Goal: Task Accomplishment & Management: Complete application form

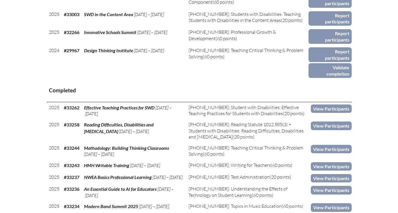
scroll to position [371, 0]
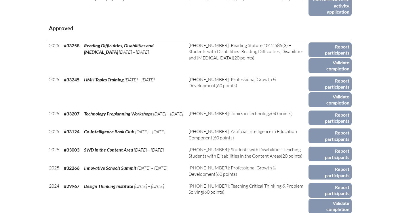
scroll to position [279, 0]
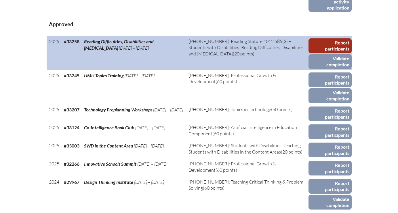
click at [322, 52] on link "Report participants" at bounding box center [330, 45] width 43 height 15
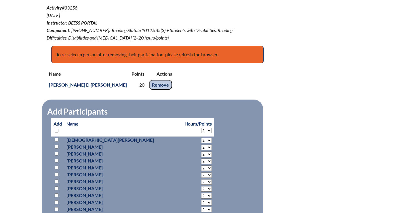
scroll to position [229, 0]
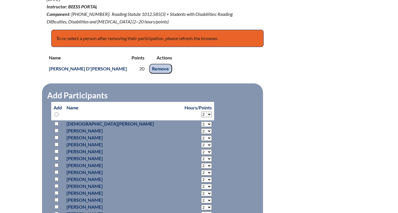
click at [201, 113] on select "2 3 4 5 6 7 8 9 10 11 12 13 14 15 16 17 18 19 20" at bounding box center [206, 113] width 11 height 5
select select "20"
click at [201, 111] on select "2 3 4 5 6 7 8 9 10 11 12 13 14 15 16 17 18 19 20" at bounding box center [206, 113] width 11 height 5
select select "20"
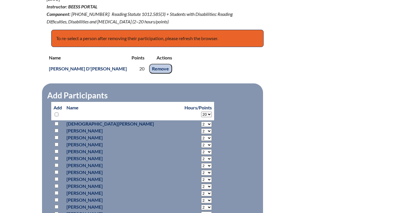
select select "20"
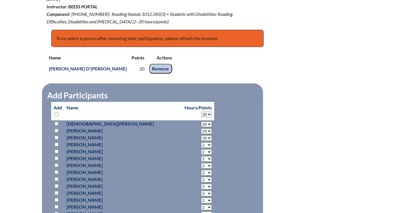
select select "20"
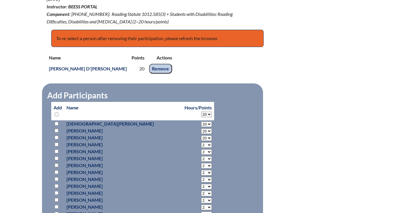
select select "20"
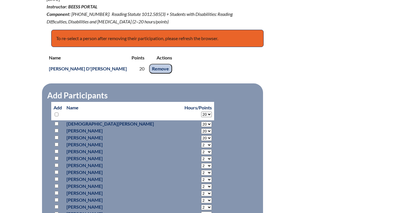
select select "20"
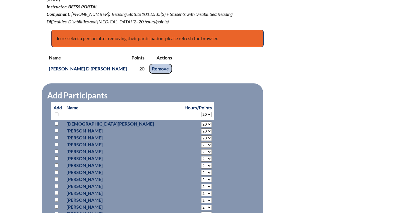
select select "20"
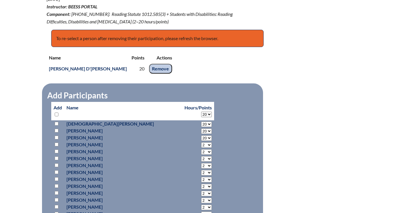
select select "20"
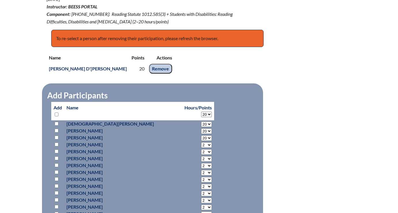
select select "20"
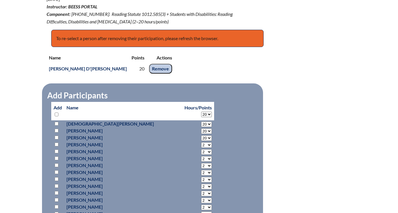
select select "20"
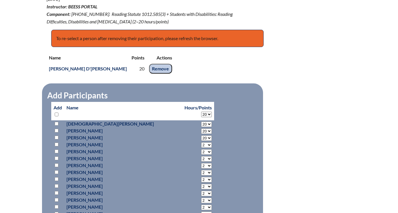
select select "20"
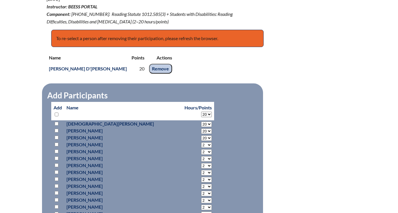
select select "20"
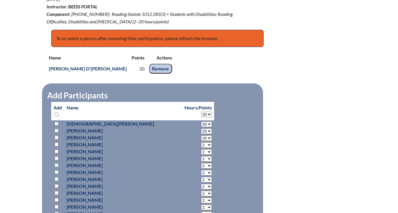
select select "20"
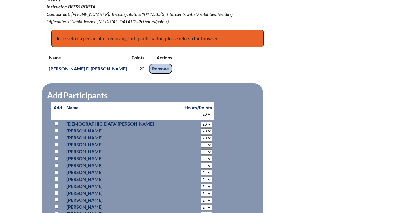
select select "20"
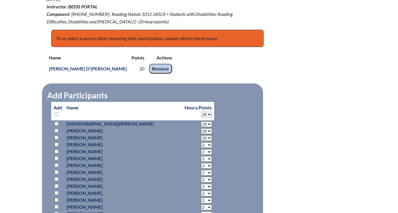
select select "20"
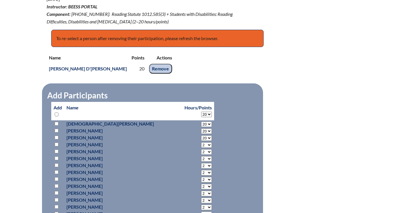
select select "20"
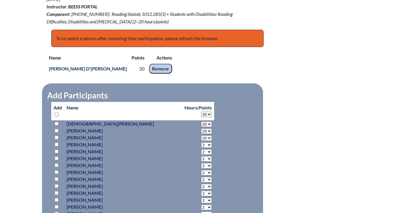
select select "20"
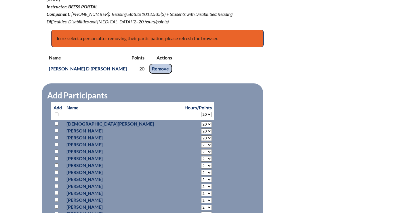
select select "20"
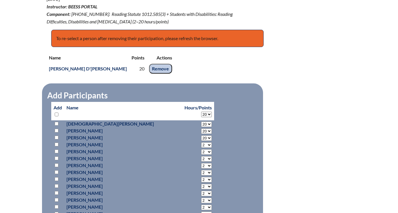
select select "20"
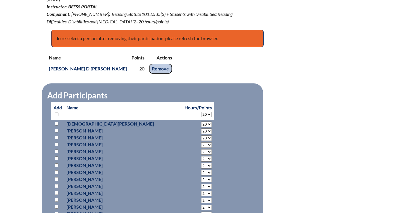
select select "20"
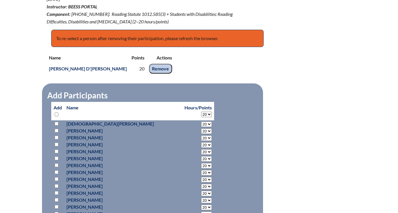
select select "20"
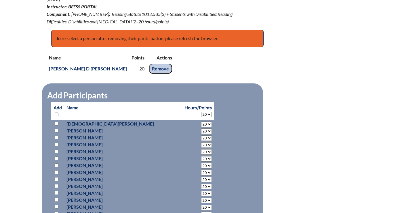
select select "20"
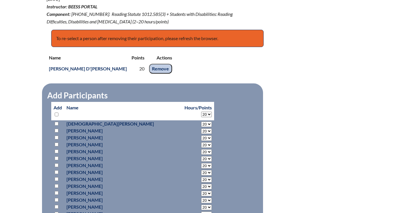
select select "20"
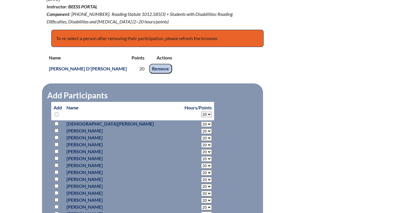
select select "20"
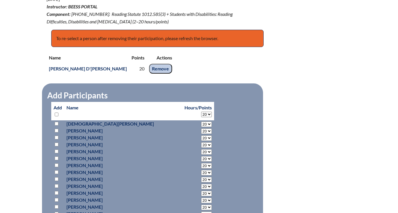
select select "20"
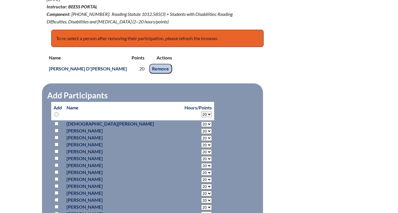
select select "20"
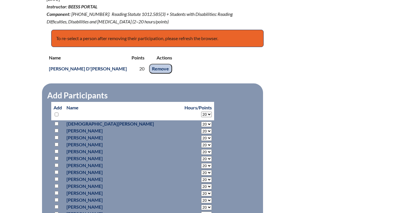
select select "20"
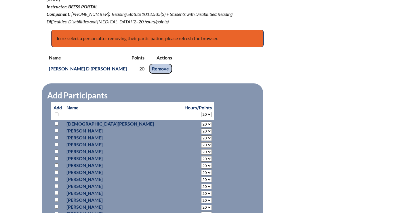
select select "20"
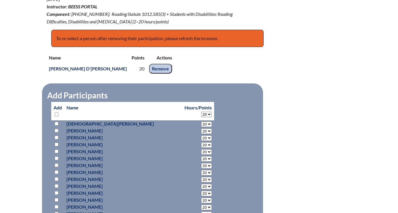
select select "20"
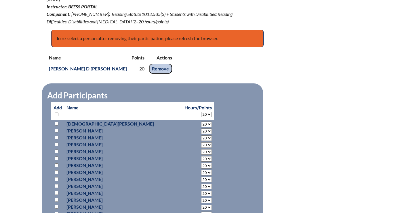
select select "20"
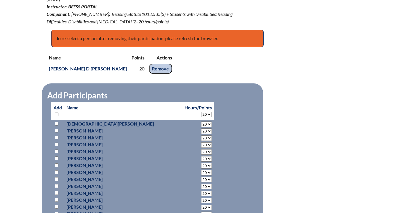
select select "20"
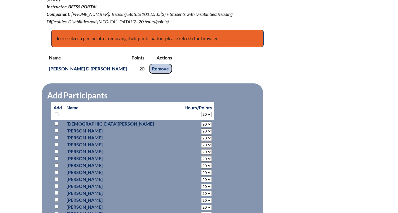
select select "20"
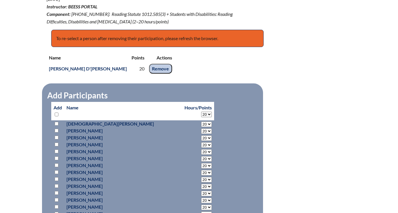
select select "20"
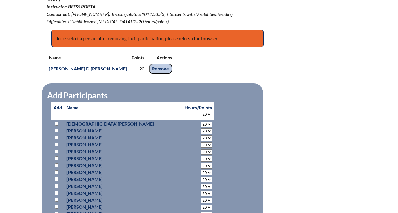
select select "20"
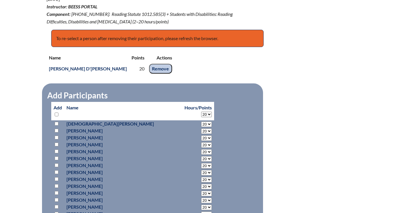
select select "20"
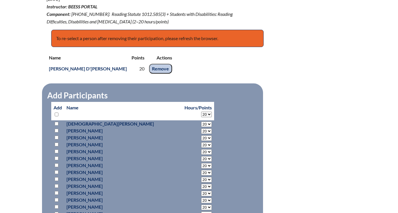
select select "20"
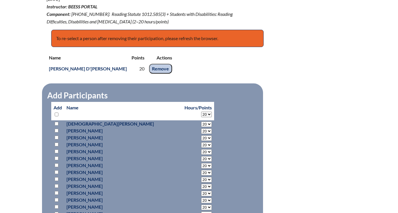
select select "20"
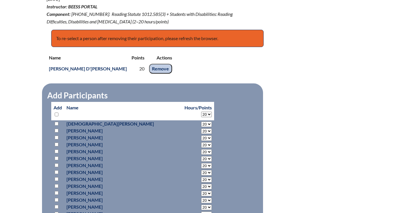
select select "20"
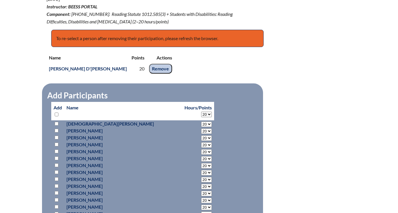
select select "20"
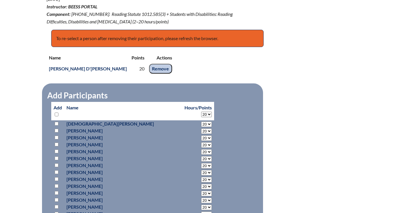
select select "20"
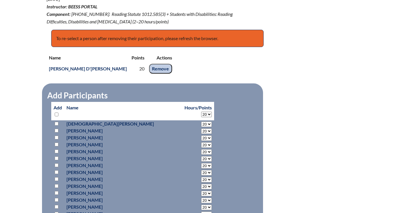
select select "20"
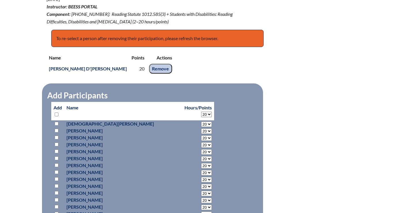
select select "20"
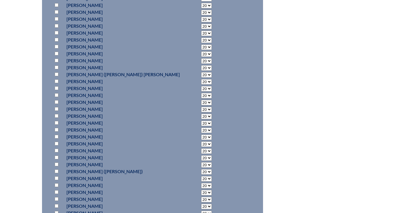
scroll to position [1392, 0]
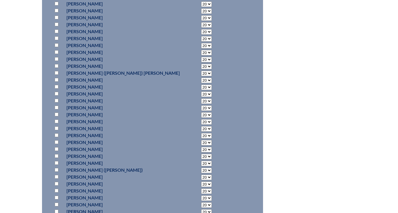
click at [57, 100] on input "checkbox" at bounding box center [57, 101] width 4 height 4
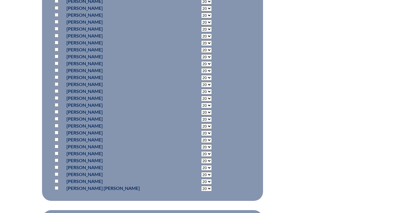
scroll to position [1894, 0]
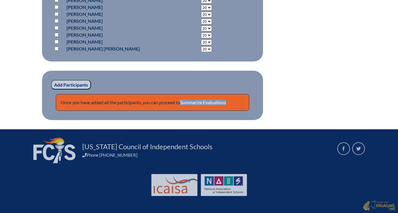
click at [77, 84] on input "Add Participants" at bounding box center [71, 85] width 40 height 10
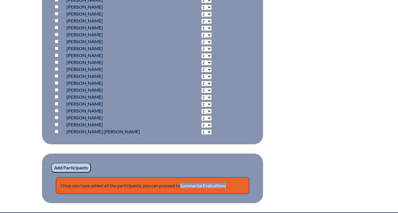
scroll to position [1897, 0]
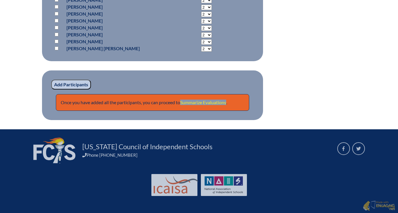
click at [206, 101] on link "Summarize Evaluations" at bounding box center [203, 101] width 46 height 5
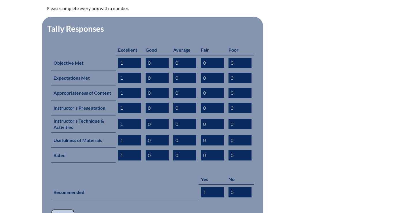
scroll to position [251, 0]
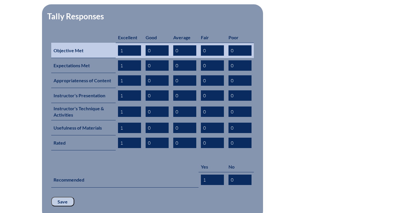
drag, startPoint x: 126, startPoint y: 43, endPoint x: 114, endPoint y: 43, distance: 12.4
click at [114, 43] on tr "Objective Met 1 0 0 0 0" at bounding box center [152, 50] width 203 height 15
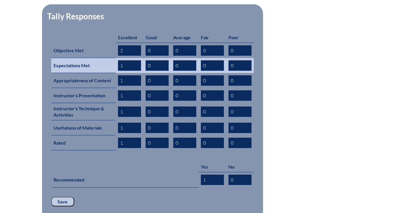
type input "2"
drag, startPoint x: 124, startPoint y: 57, endPoint x: 105, endPoint y: 57, distance: 18.4
click at [105, 58] on tr "Expectations Met 1 0 0 0 0" at bounding box center [152, 65] width 203 height 15
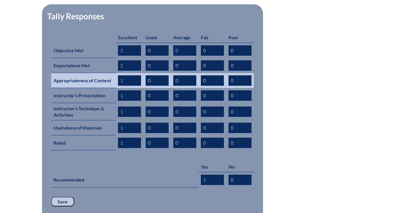
type input "2"
drag, startPoint x: 124, startPoint y: 72, endPoint x: 110, endPoint y: 72, distance: 14.1
click at [110, 73] on tr "Appropriateness of Content 1 0 0 0 0" at bounding box center [152, 80] width 203 height 15
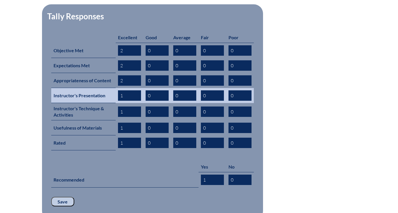
type input "2"
drag, startPoint x: 122, startPoint y: 88, endPoint x: 111, endPoint y: 88, distance: 11.2
click at [111, 88] on tr "Instructor's Presentation 1 0 0 0 0" at bounding box center [152, 95] width 203 height 15
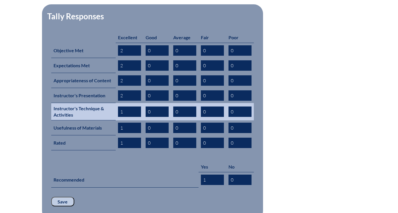
type input "2"
drag, startPoint x: 124, startPoint y: 102, endPoint x: 110, endPoint y: 101, distance: 13.5
click at [110, 103] on tr "Instructor's Technique & Activities 1 0 0 0 0" at bounding box center [152, 111] width 203 height 17
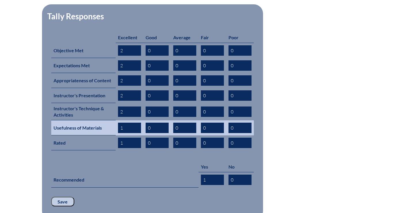
type input "2"
drag, startPoint x: 127, startPoint y: 122, endPoint x: 97, endPoint y: 122, distance: 30.5
click at [97, 122] on tr "Usefulness of Materials 1 0 0 0 0" at bounding box center [152, 127] width 203 height 15
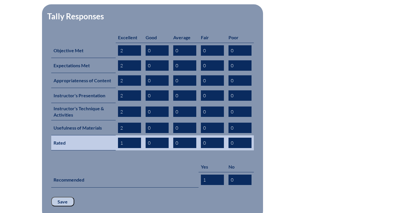
type input "2"
drag, startPoint x: 122, startPoint y: 134, endPoint x: 107, endPoint y: 133, distance: 15.9
click at [109, 135] on tr "Rated 1 0 0 0 0" at bounding box center [152, 142] width 203 height 15
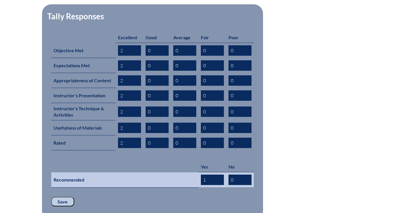
type input "2"
drag, startPoint x: 209, startPoint y: 169, endPoint x: 196, endPoint y: 169, distance: 13.8
click at [196, 172] on tr "Recommended 1 0" at bounding box center [152, 179] width 203 height 15
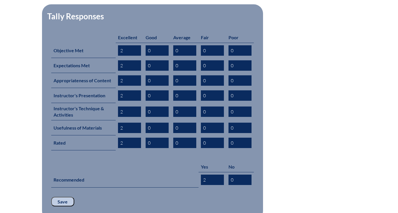
type input "2"
click at [65, 196] on input "Save" at bounding box center [62, 201] width 23 height 10
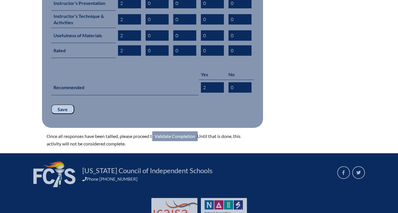
scroll to position [359, 0]
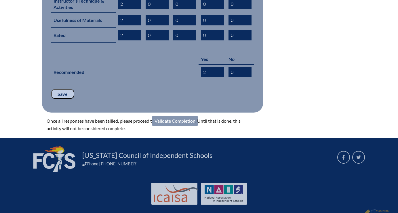
click at [178, 116] on link "Validate Completion" at bounding box center [175, 121] width 46 height 10
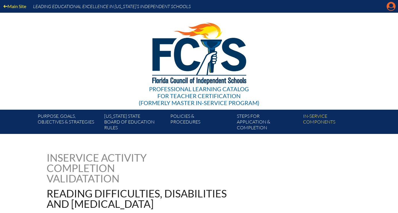
click at [391, 9] on icon "Manage account" at bounding box center [391, 6] width 9 height 9
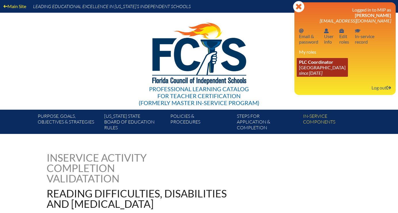
click at [323, 75] on icon "since [DATE]" at bounding box center [310, 72] width 23 height 5
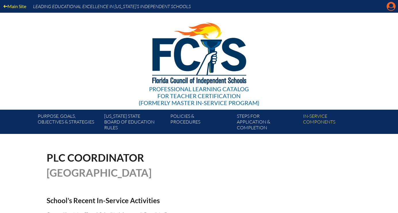
click at [389, 7] on icon at bounding box center [391, 6] width 9 height 9
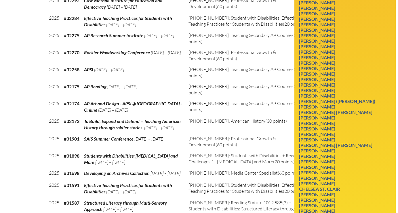
scroll to position [1098, 0]
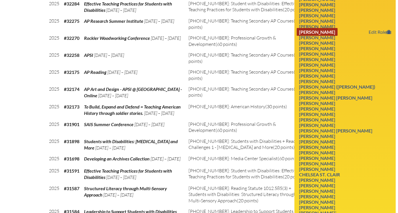
click at [332, 36] on link "[PERSON_NAME]" at bounding box center [317, 32] width 41 height 8
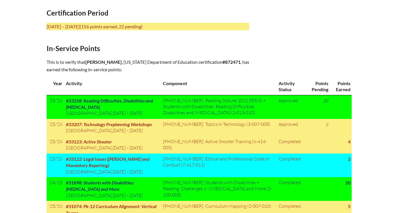
scroll to position [260, 0]
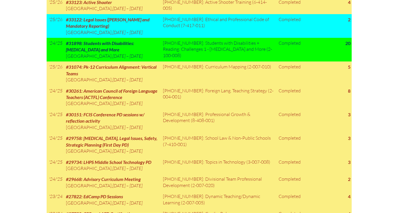
scroll to position [419, 0]
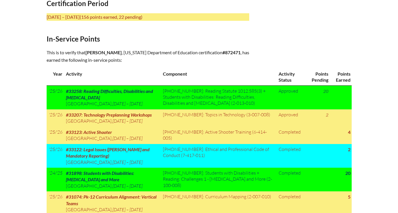
scroll to position [279, 0]
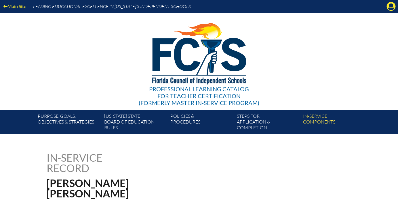
scroll to position [279, 0]
click at [393, 6] on icon "Manage account" at bounding box center [391, 6] width 9 height 9
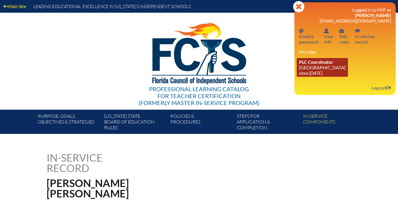
click at [320, 72] on icon "since [DATE]" at bounding box center [310, 72] width 23 height 5
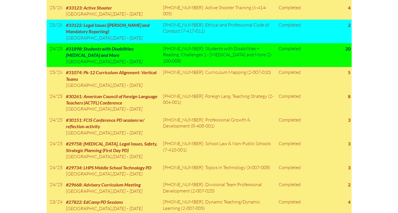
scroll to position [379, 0]
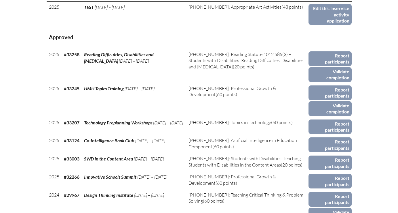
scroll to position [268, 0]
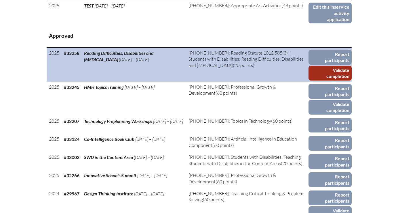
click at [324, 75] on link "Validate completion" at bounding box center [330, 73] width 43 height 15
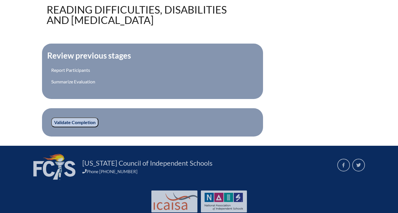
scroll to position [200, 0]
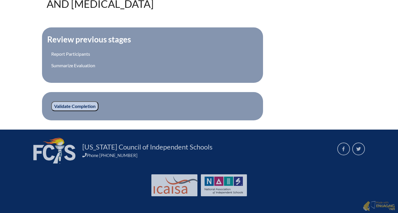
click at [94, 105] on input "Validate Completion" at bounding box center [74, 106] width 47 height 10
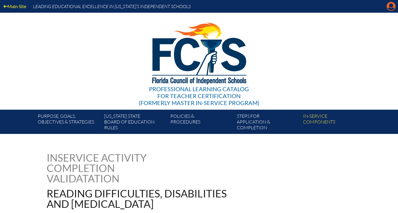
click at [388, 9] on icon "Manage account" at bounding box center [391, 6] width 9 height 9
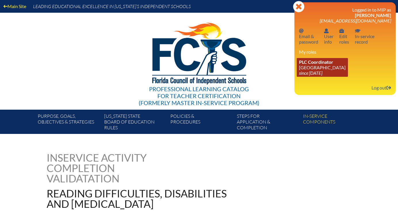
click at [344, 67] on link "PLC Coordinator Lake Highland Preparatory School since 2023 Aug 18" at bounding box center [322, 67] width 51 height 19
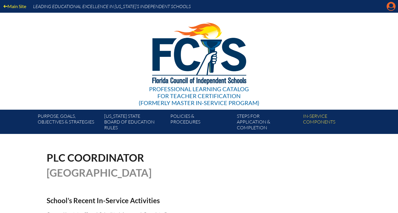
click at [390, 6] on icon "Manage account" at bounding box center [391, 6] width 9 height 9
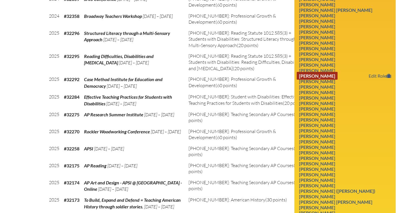
scroll to position [999, 0]
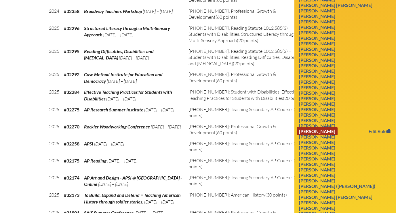
click at [323, 135] on link "Maria Robelo-Monsalve" at bounding box center [317, 131] width 41 height 8
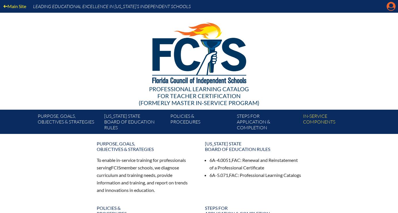
click at [393, 7] on icon at bounding box center [391, 6] width 9 height 9
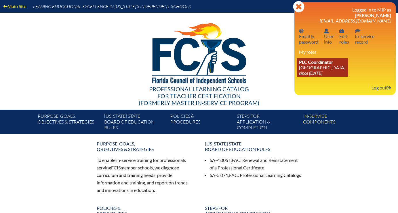
click at [340, 68] on link "PLC Coordinator [GEOGRAPHIC_DATA] since [DATE]" at bounding box center [322, 67] width 51 height 19
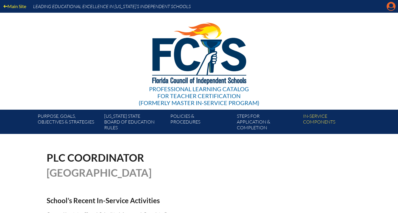
click at [391, 8] on icon "Manage account" at bounding box center [391, 6] width 9 height 9
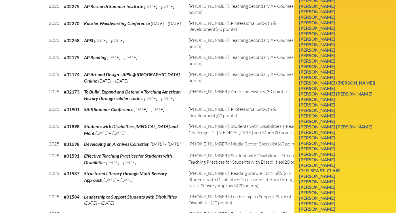
scroll to position [1104, 0]
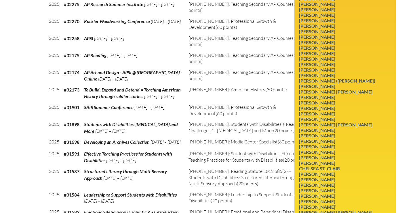
click at [320, 84] on link "[PERSON_NAME] ([PERSON_NAME])" at bounding box center [337, 81] width 81 height 8
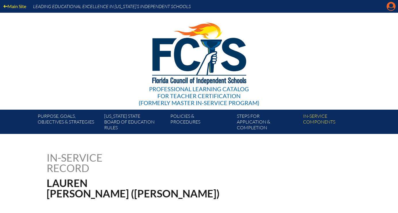
click at [389, 5] on icon at bounding box center [391, 6] width 9 height 9
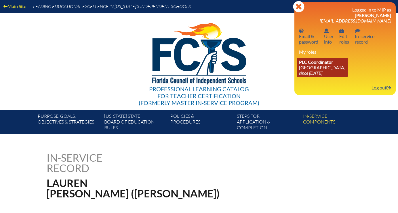
click at [336, 64] on link "PLC Coordinator [GEOGRAPHIC_DATA] since [DATE]" at bounding box center [322, 67] width 51 height 19
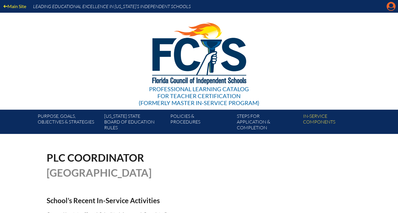
click at [391, 10] on icon "Manage account" at bounding box center [391, 6] width 9 height 9
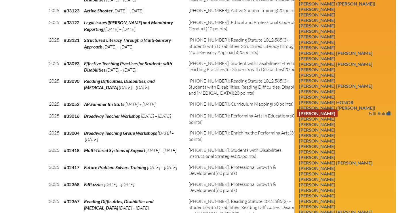
scroll to position [689, 0]
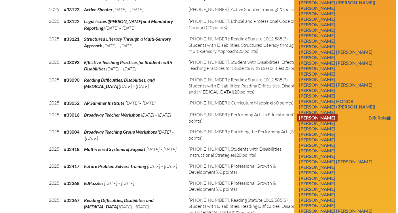
click at [321, 121] on link "[PERSON_NAME]" at bounding box center [317, 117] width 41 height 8
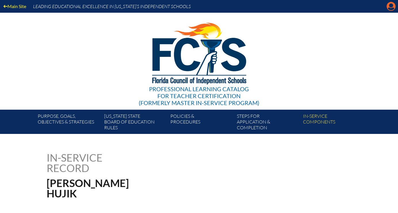
click at [391, 7] on icon "Manage account" at bounding box center [391, 6] width 9 height 9
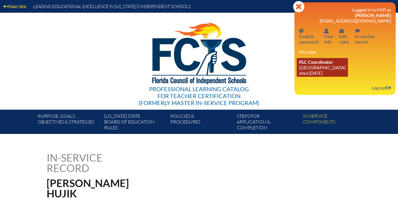
click at [330, 66] on link "PLC Coordinator [GEOGRAPHIC_DATA] since [DATE]" at bounding box center [322, 67] width 51 height 19
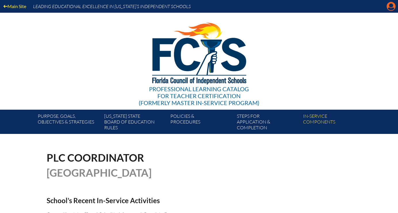
click at [391, 5] on icon "Manage account" at bounding box center [391, 6] width 9 height 9
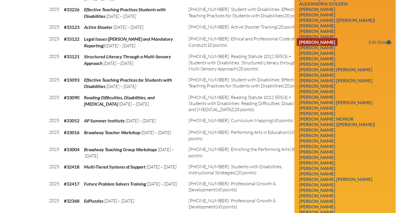
scroll to position [671, 0]
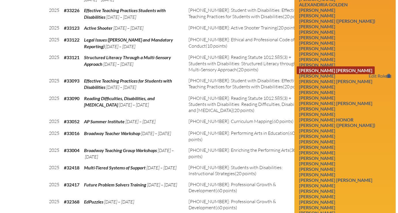
click at [330, 74] on link "[PERSON_NAME] [PERSON_NAME]" at bounding box center [336, 70] width 78 height 8
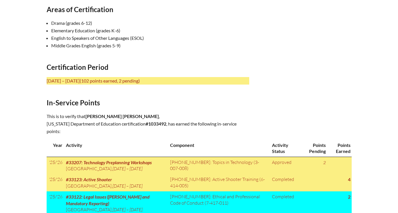
scroll to position [210, 0]
